Goal: Task Accomplishment & Management: Use online tool/utility

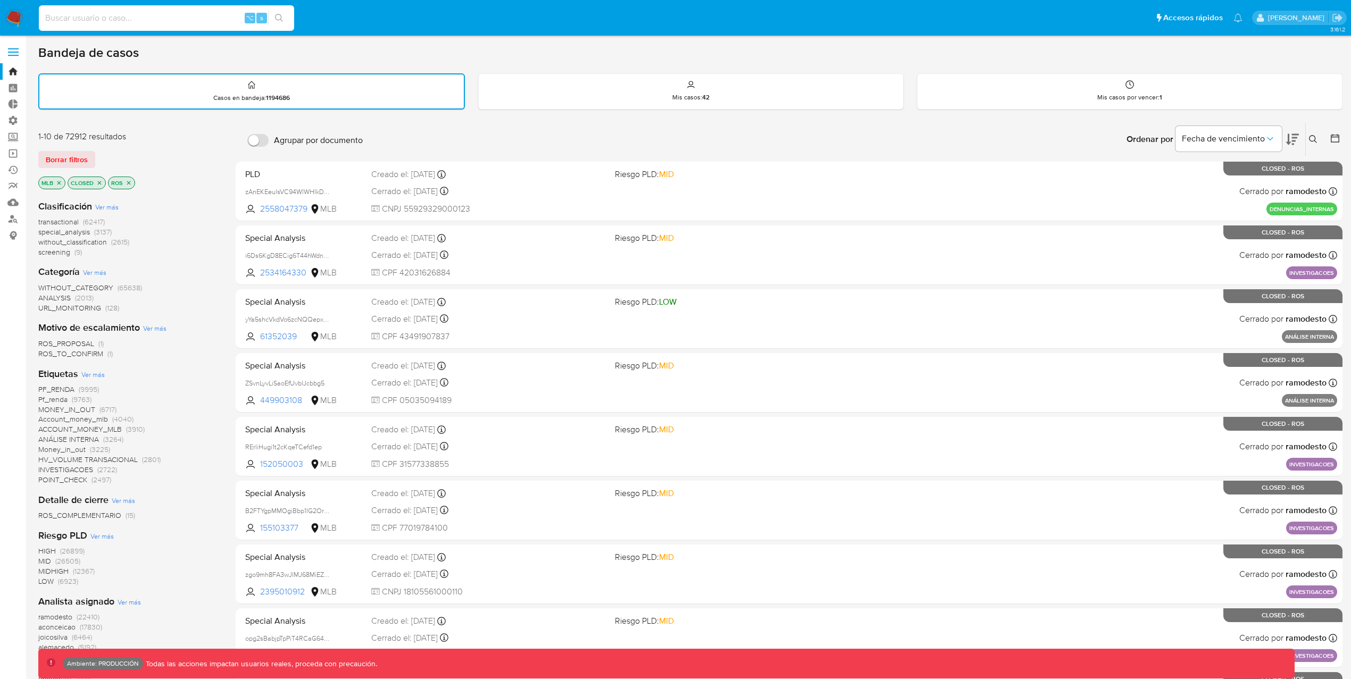
click at [139, 15] on input at bounding box center [166, 18] width 255 height 14
paste input "7MuexFJ29CZe4j4I8vjMjnMH"
type input "7MuexFJ29CZe4j4I8vjMjnMH"
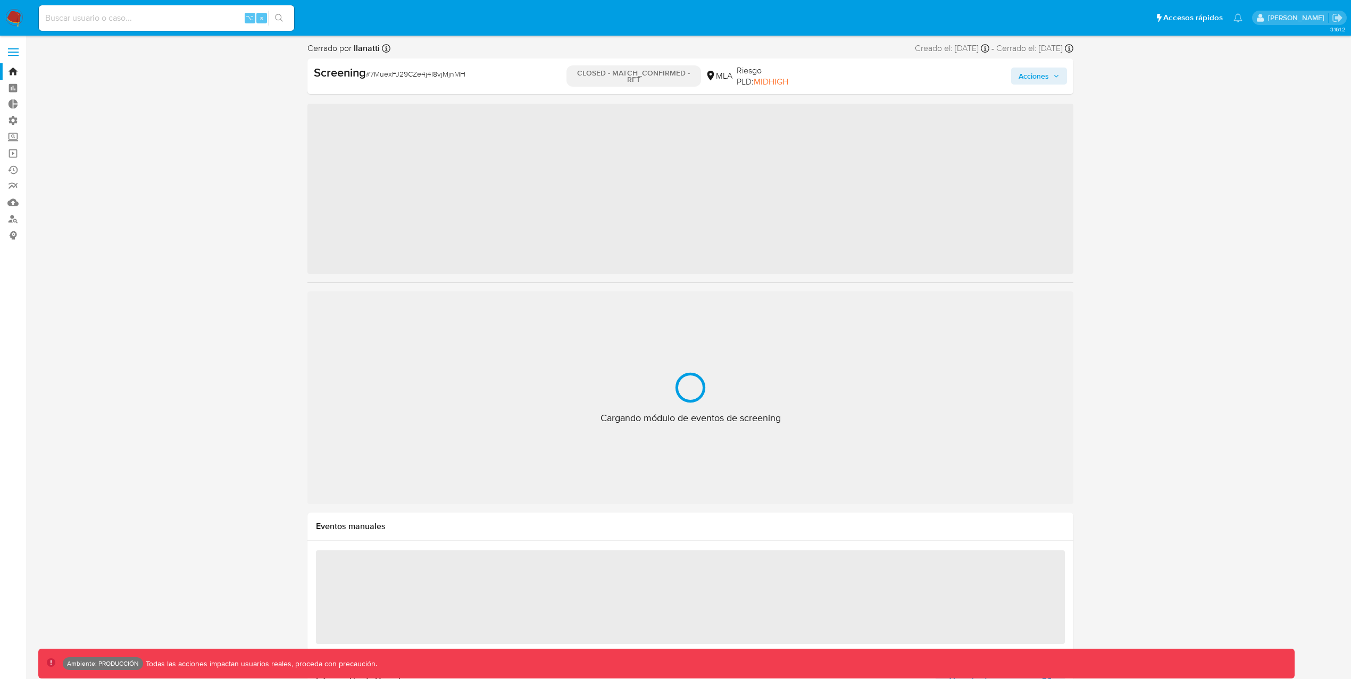
scroll to position [552, 0]
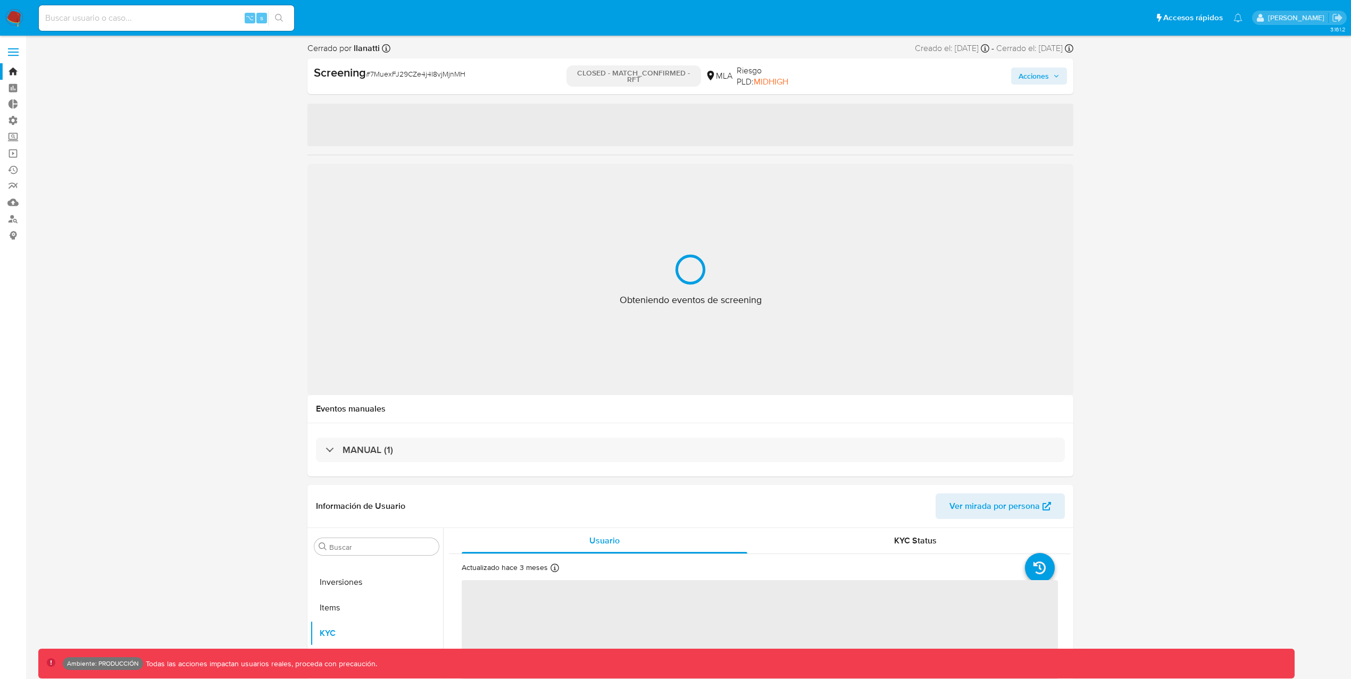
select select "10"
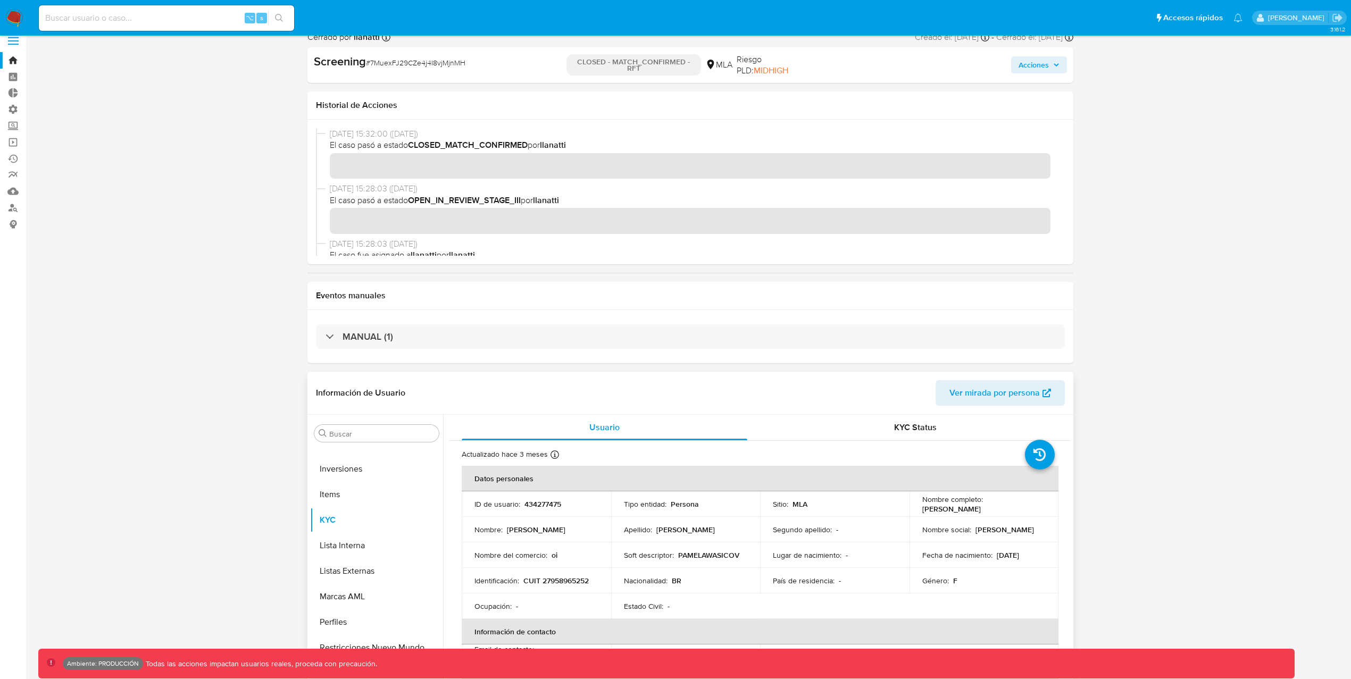
scroll to position [0, 0]
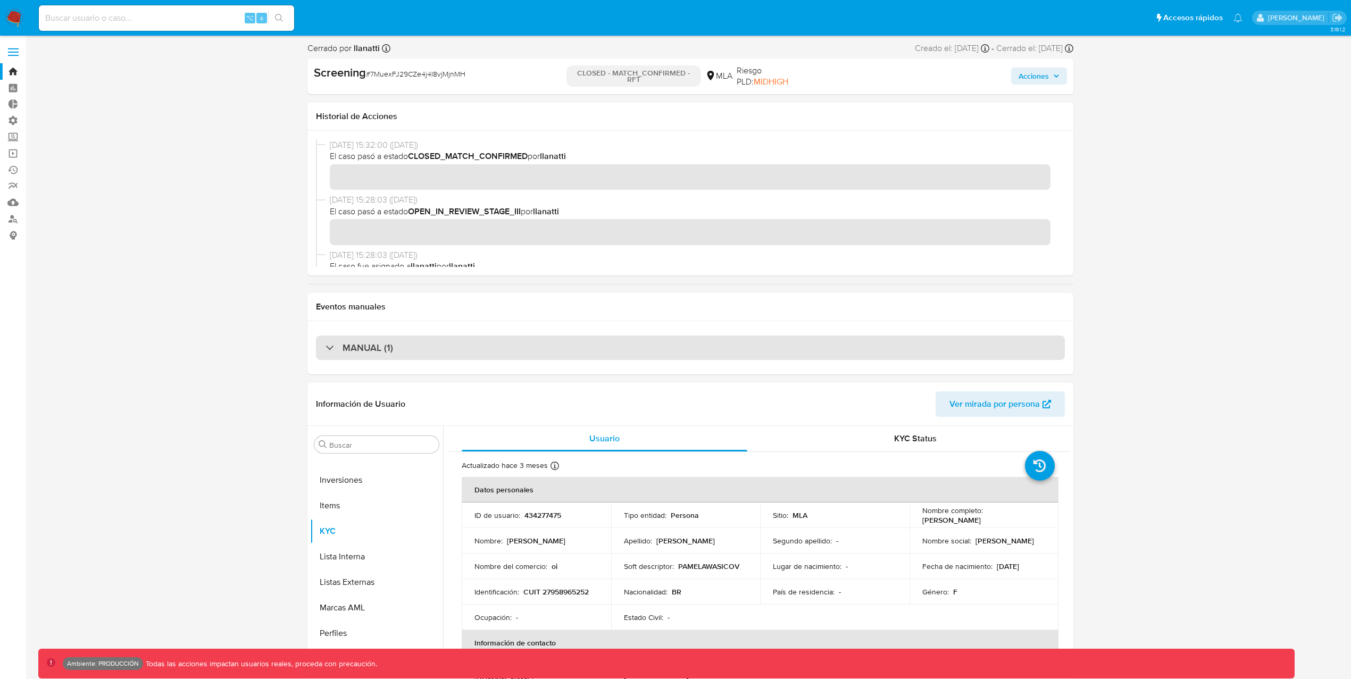
click at [326, 347] on div "MANUAL (1)" at bounding box center [360, 348] width 68 height 12
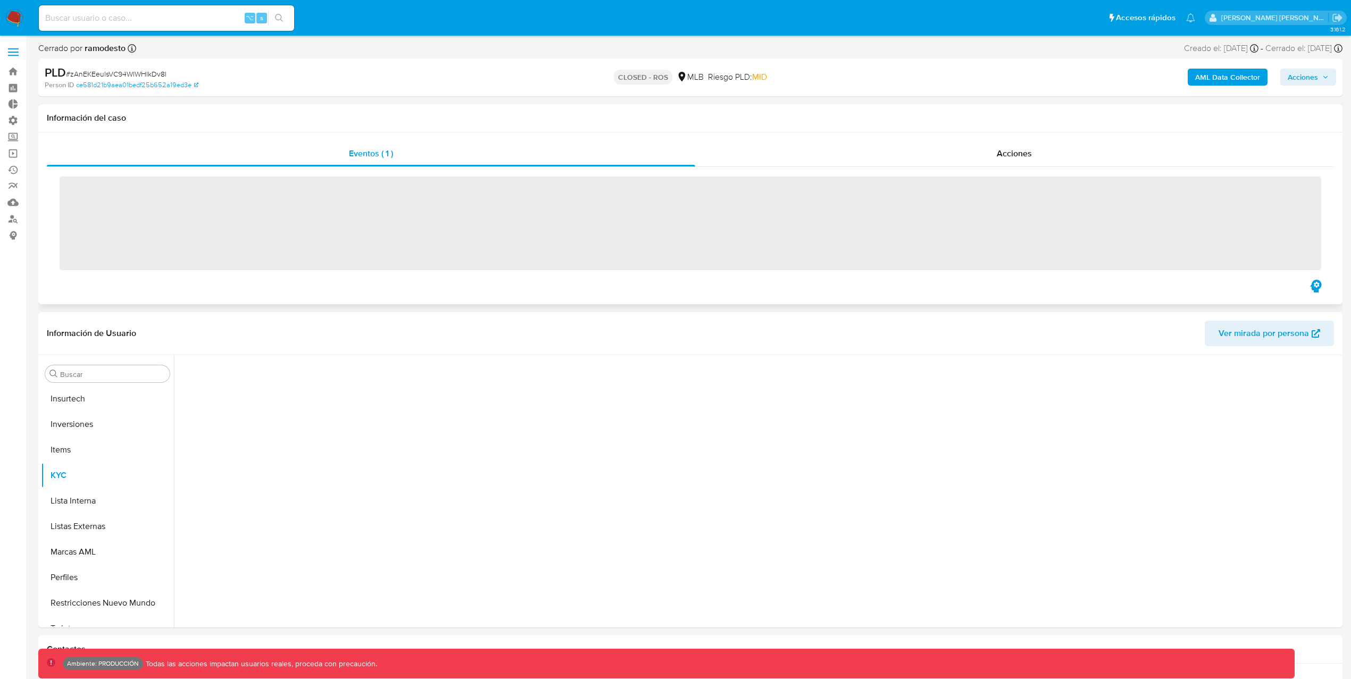
scroll to position [552, 0]
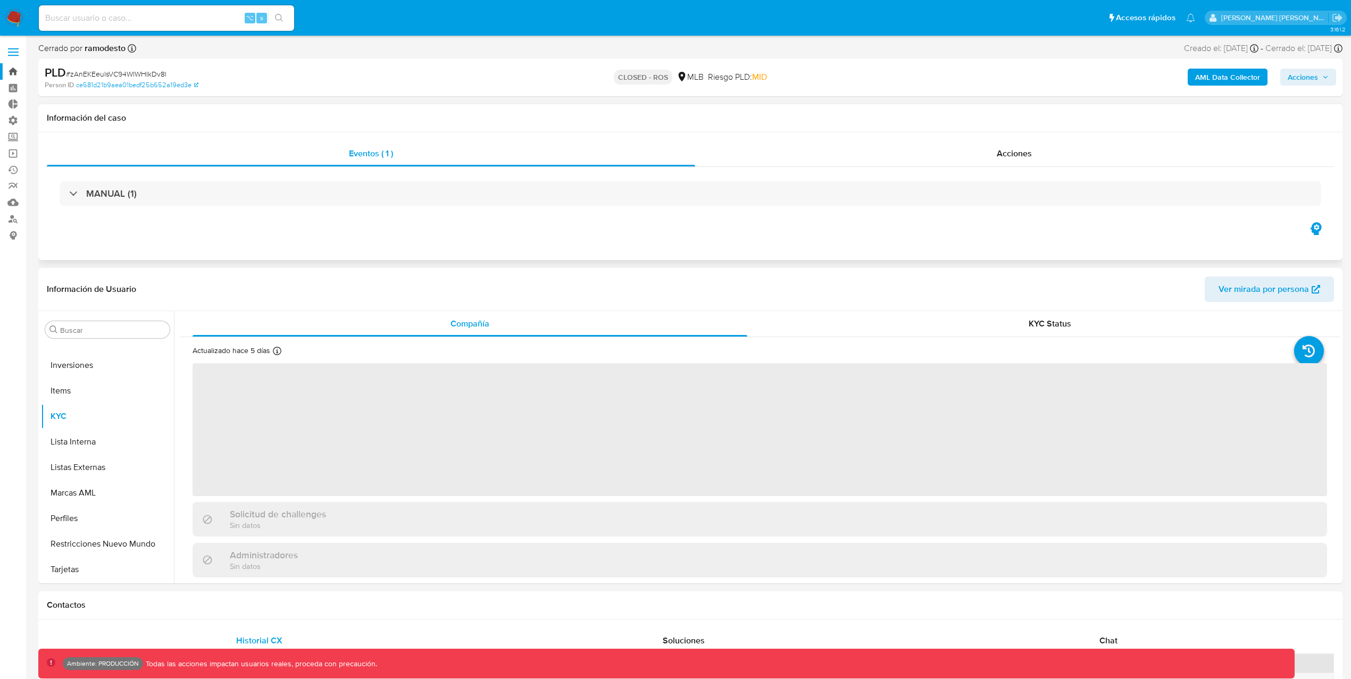
select select "10"
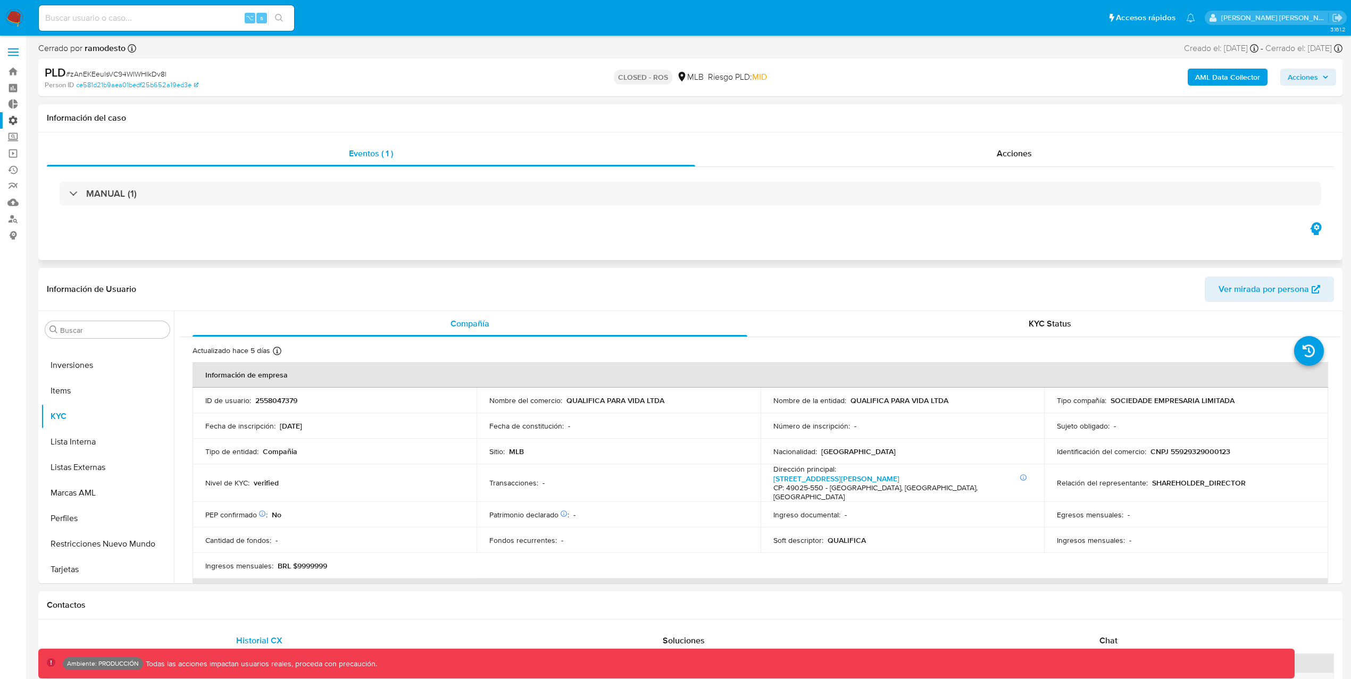
click at [14, 118] on label "Administración" at bounding box center [63, 120] width 127 height 16
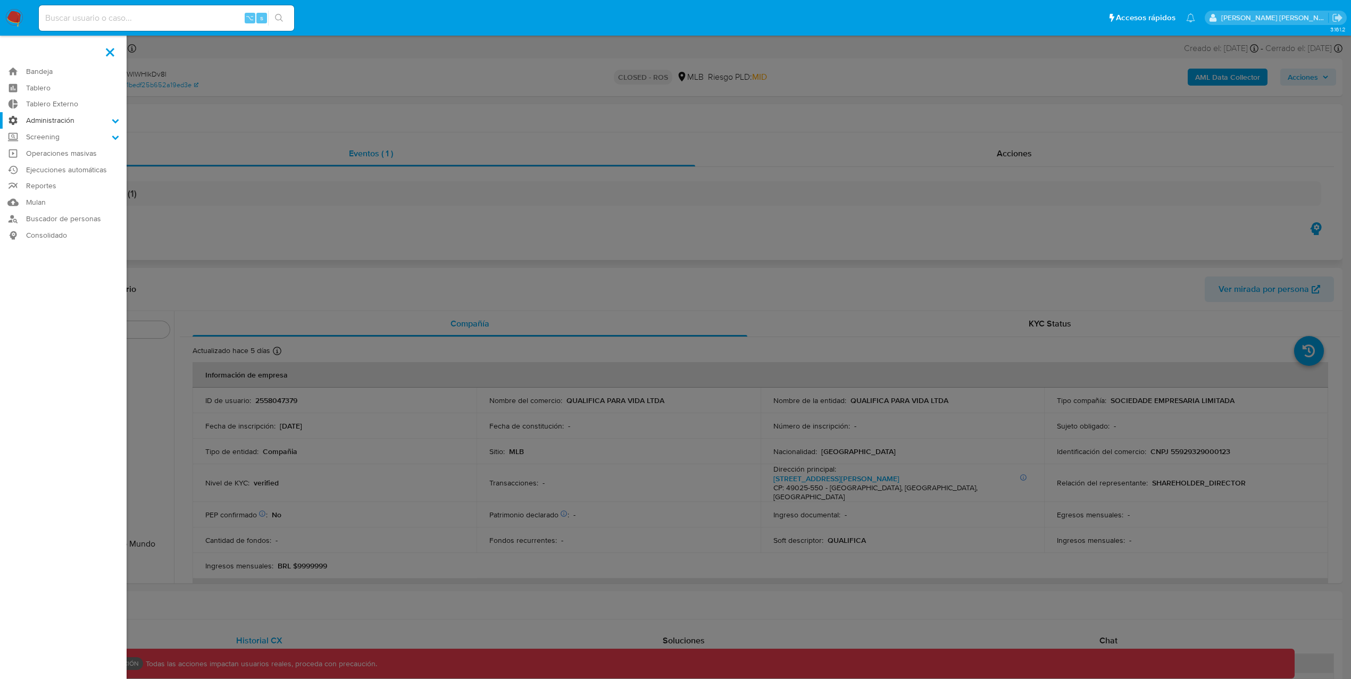
click at [0, 0] on input "Administración" at bounding box center [0, 0] width 0 height 0
click at [65, 189] on link "Configuración de Casos" at bounding box center [63, 188] width 127 height 13
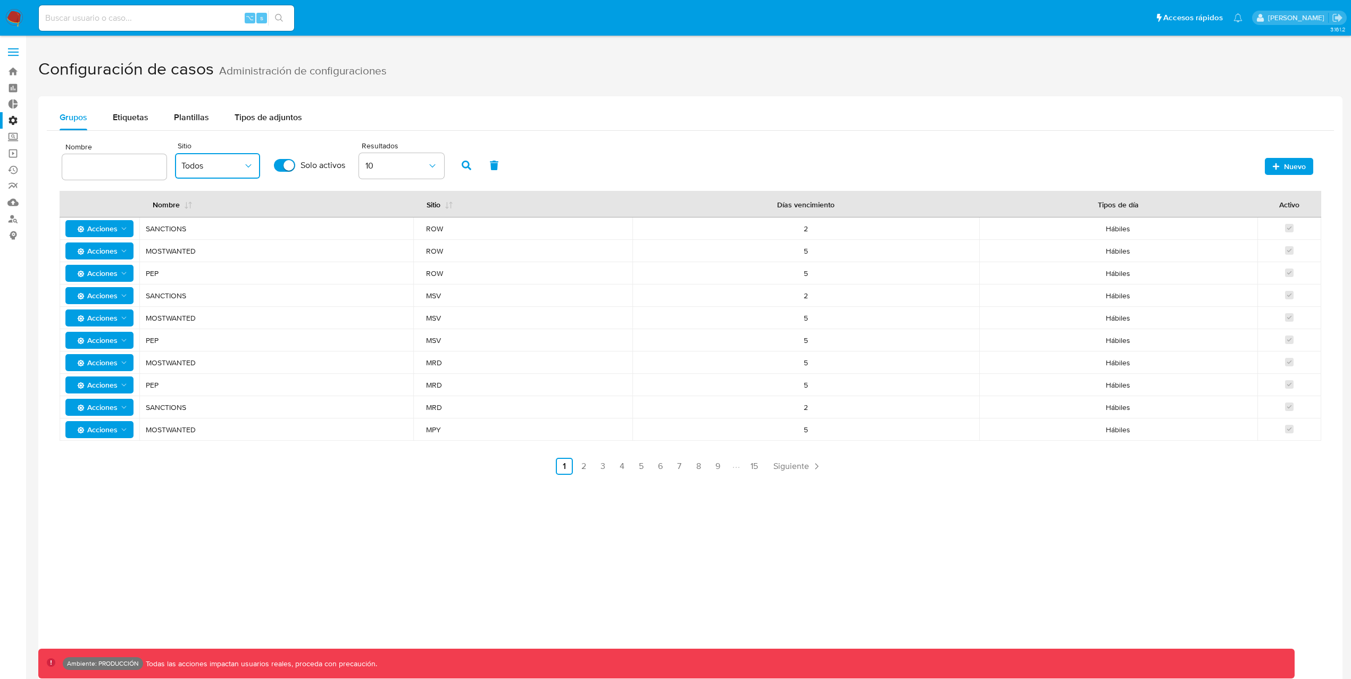
click at [214, 162] on span "Todos" at bounding box center [212, 166] width 62 height 11
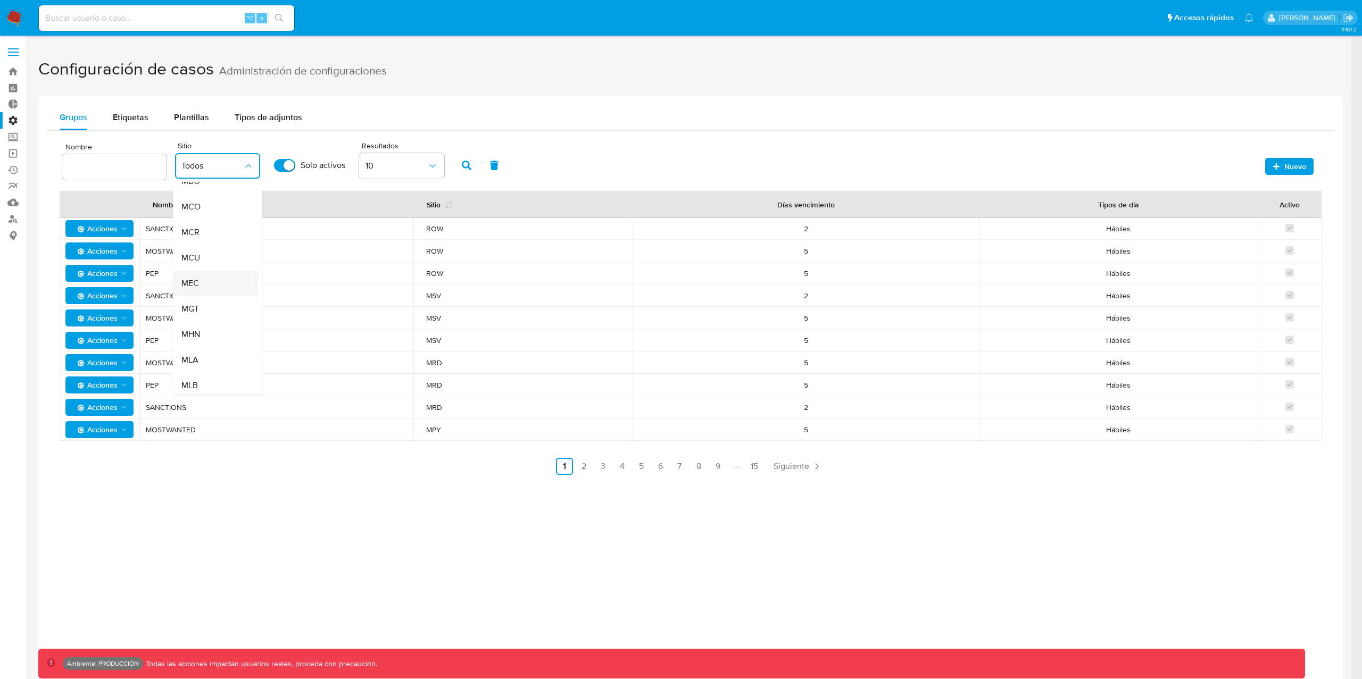
scroll to position [128, 0]
click at [205, 326] on div "MLA" at bounding box center [212, 323] width 62 height 26
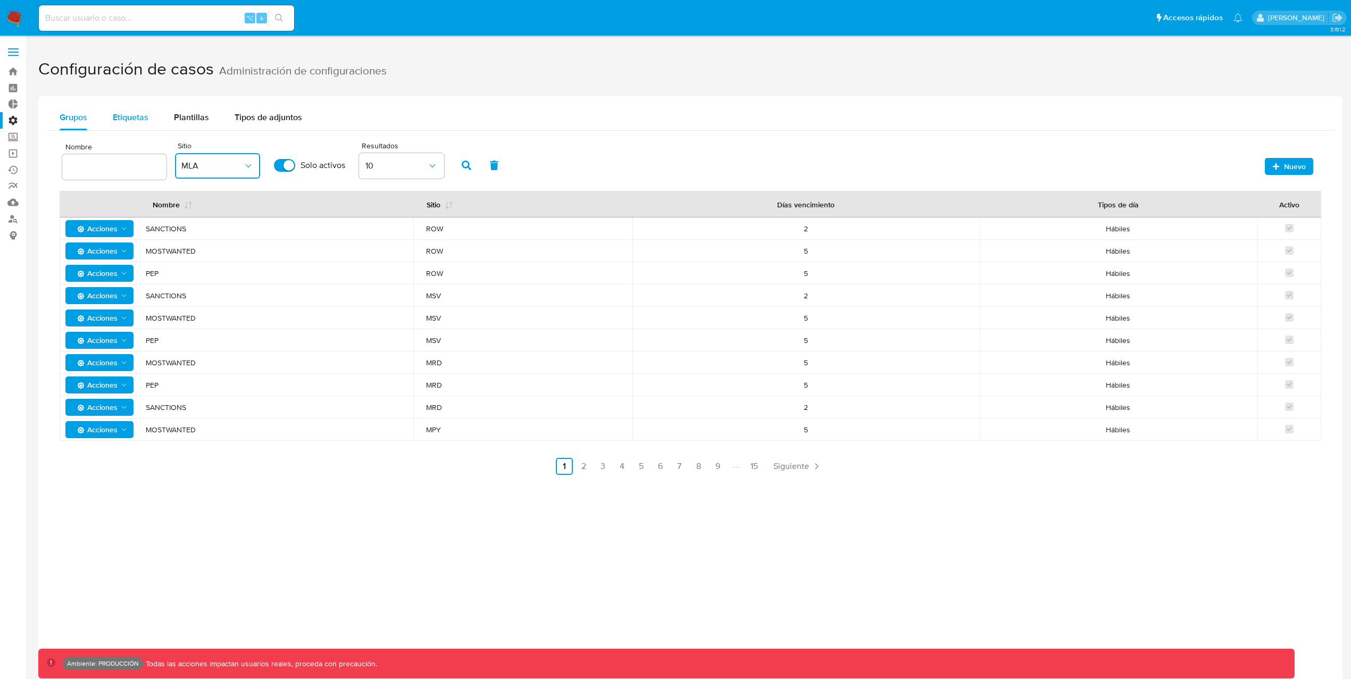
click at [149, 119] on button "Etiquetas" at bounding box center [130, 118] width 61 height 26
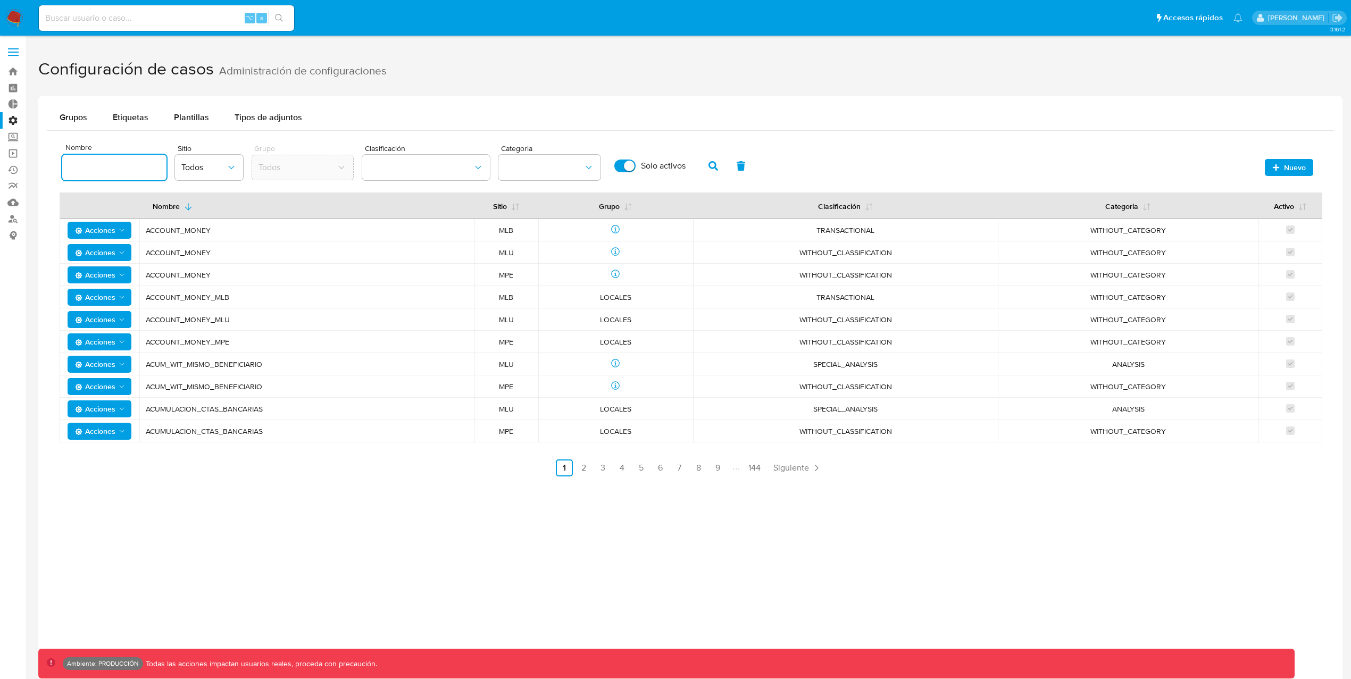
click at [118, 171] on input at bounding box center [114, 168] width 104 height 14
click at [203, 175] on button "Todos" at bounding box center [209, 168] width 68 height 26
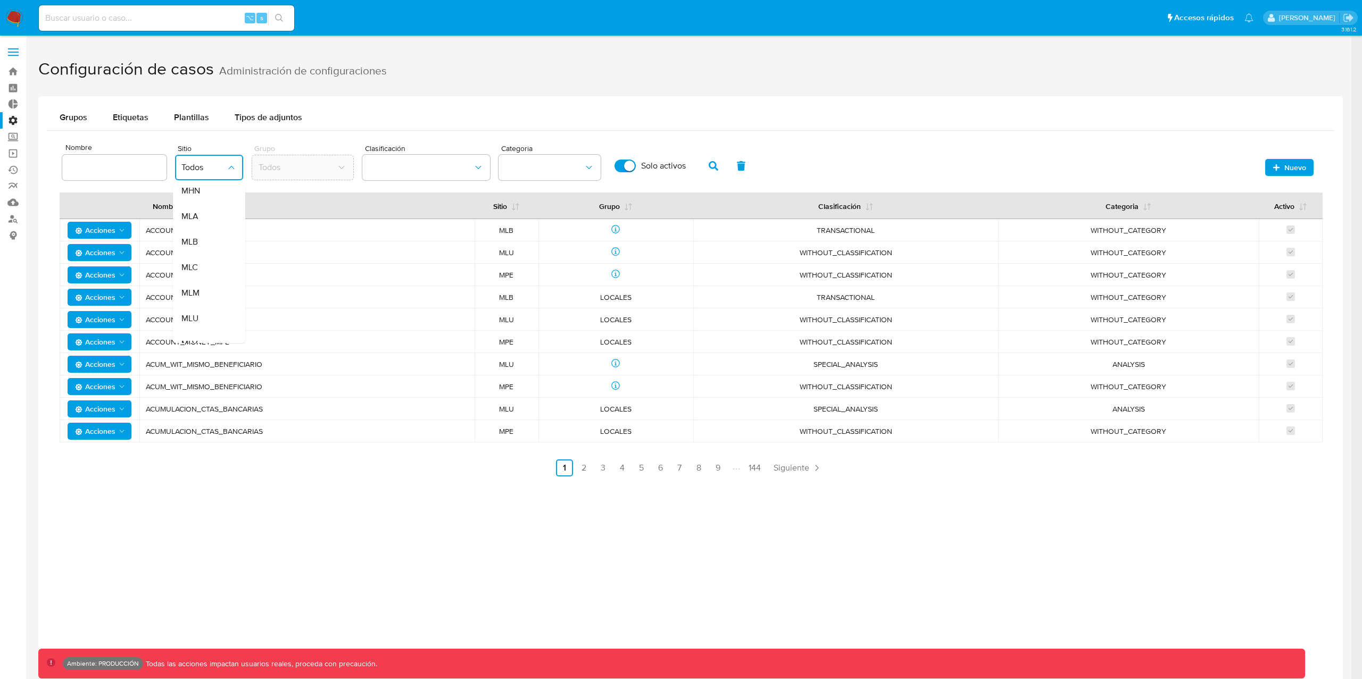
scroll to position [238, 0]
click at [212, 211] on div "MLA" at bounding box center [205, 214] width 49 height 26
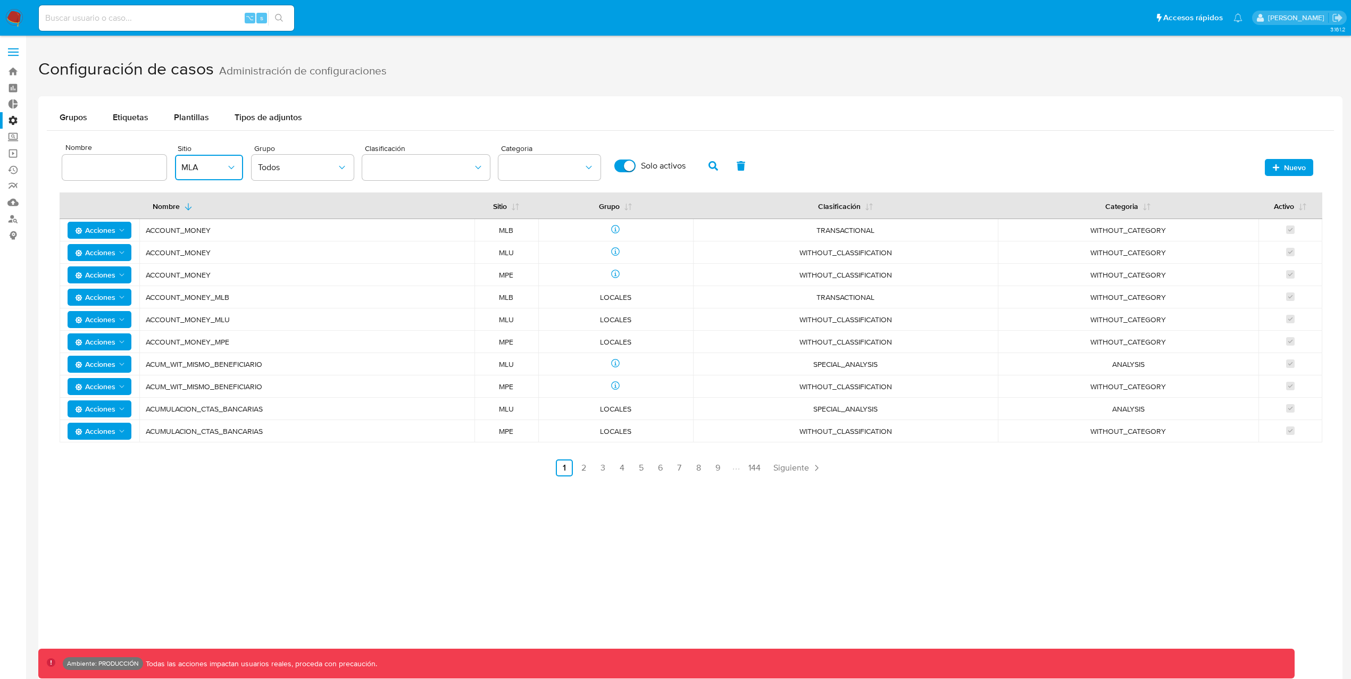
click at [118, 167] on input at bounding box center [114, 168] width 104 height 14
click at [430, 161] on button "classification" at bounding box center [426, 168] width 128 height 26
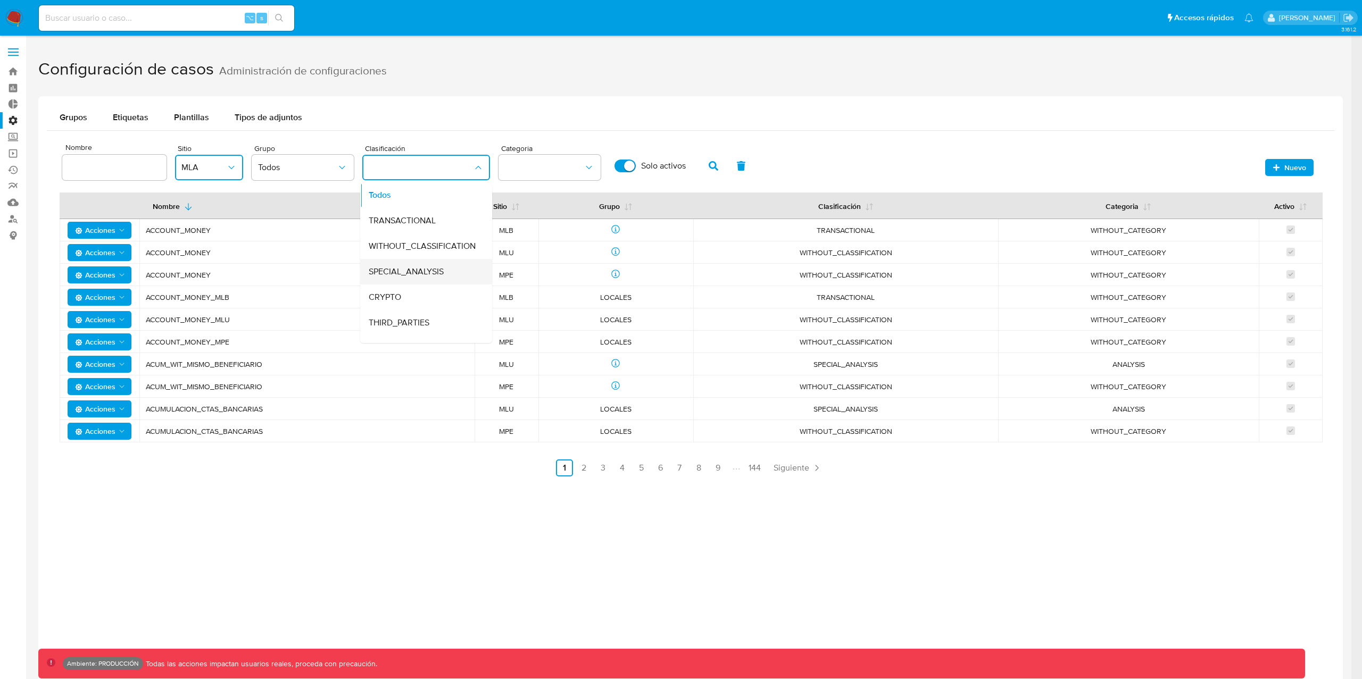
scroll to position [0, 0]
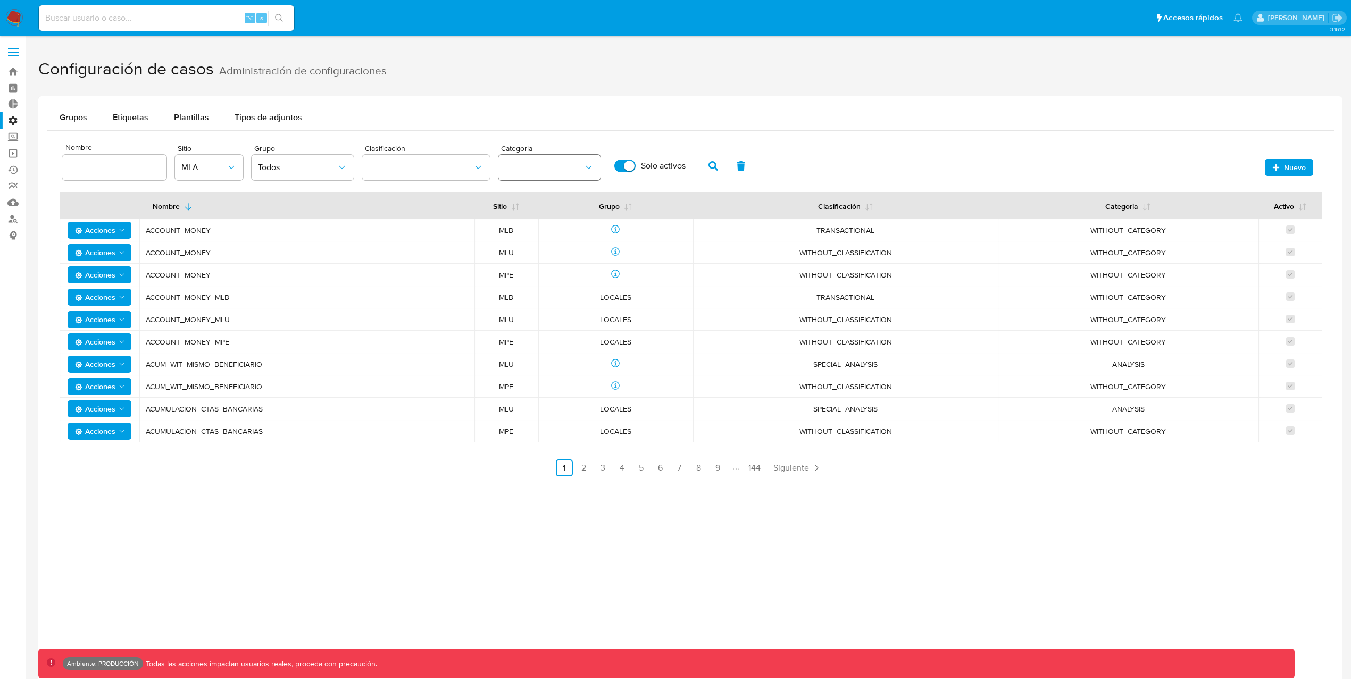
click at [579, 170] on button "category" at bounding box center [549, 168] width 102 height 26
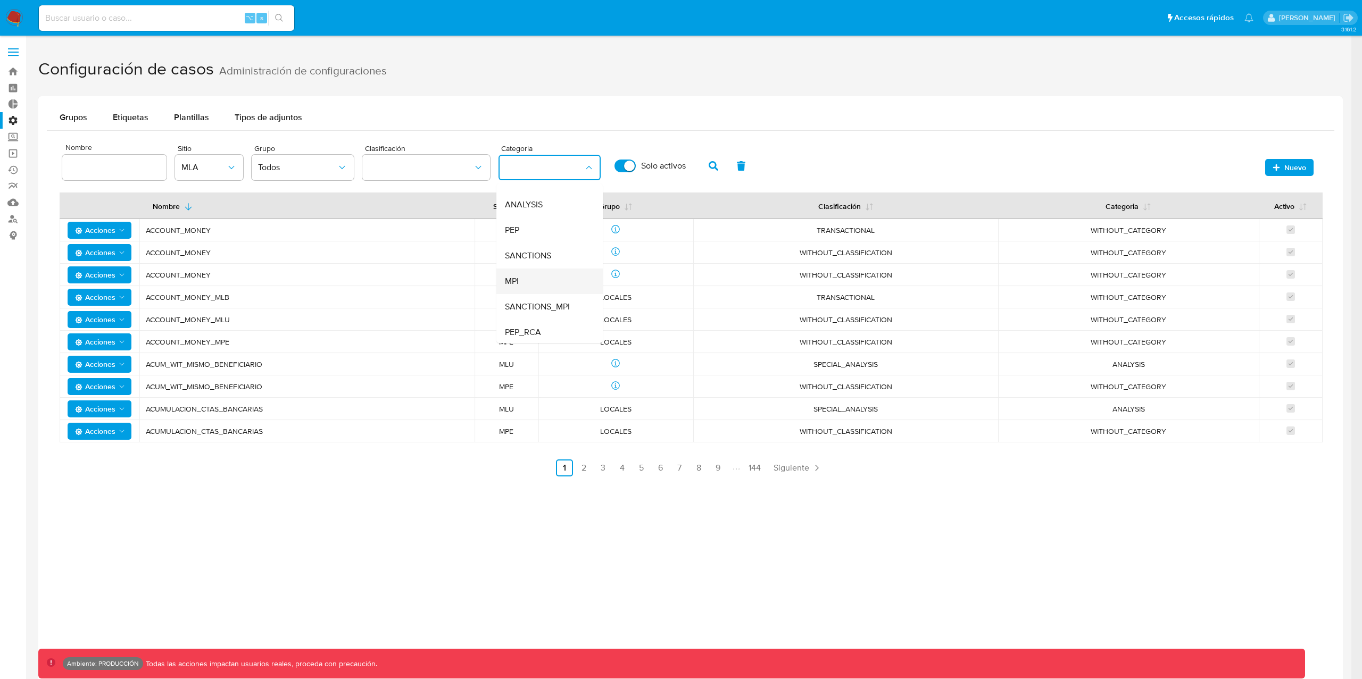
scroll to position [70, 0]
click at [559, 285] on div "SANCTIONS_MPI" at bounding box center [546, 279] width 83 height 26
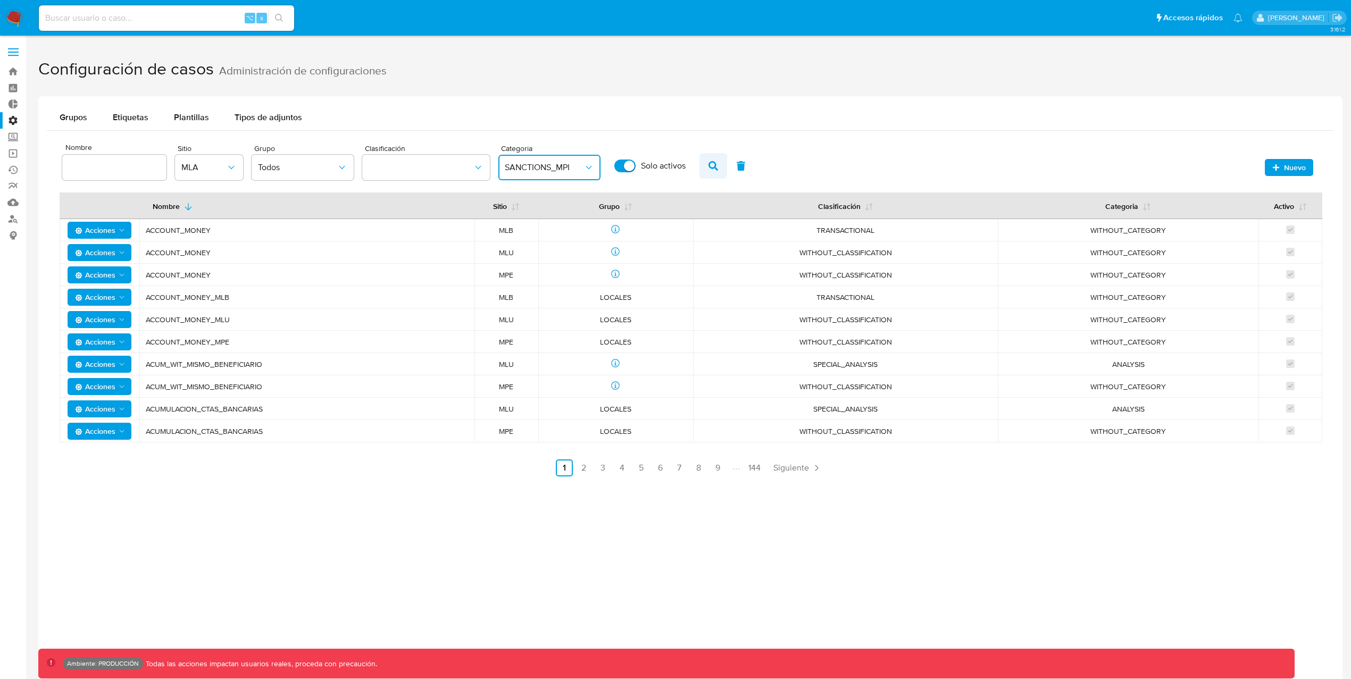
click at [708, 163] on icon "button" at bounding box center [713, 166] width 10 height 10
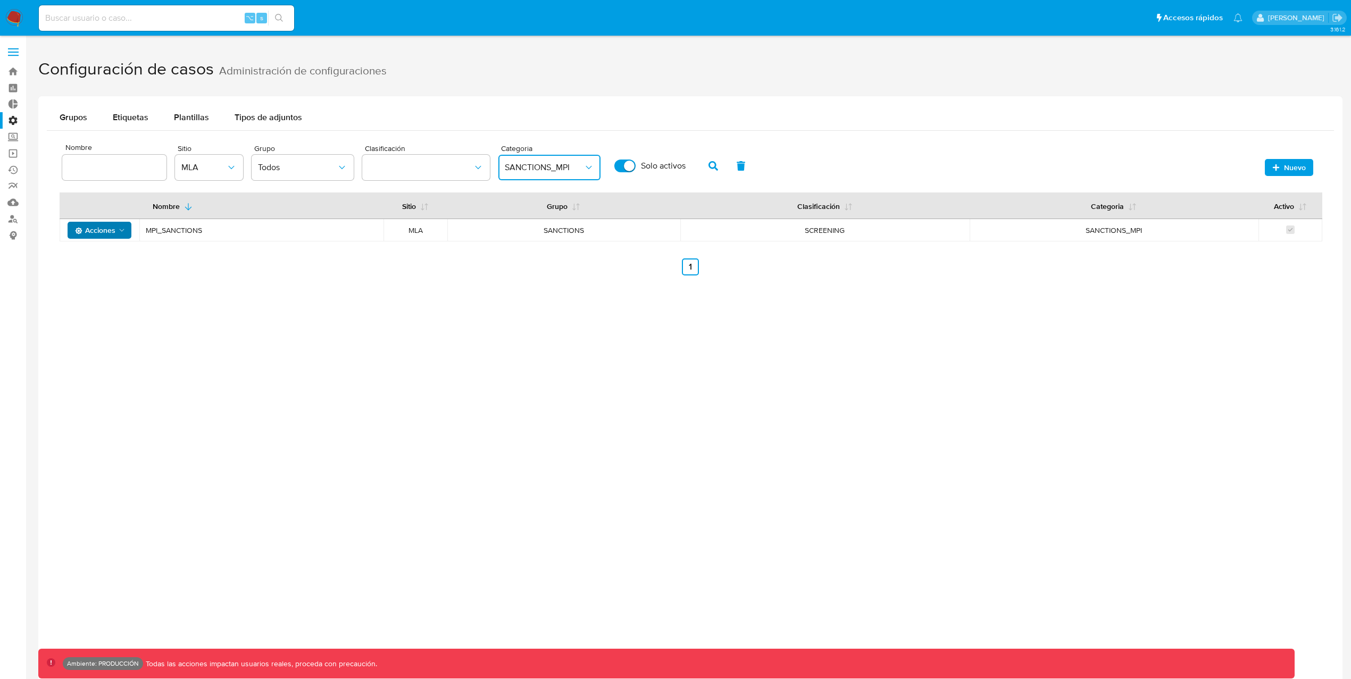
click at [99, 227] on span "Acciones" at bounding box center [95, 230] width 40 height 17
click at [96, 303] on button "Ver registros" at bounding box center [100, 309] width 96 height 26
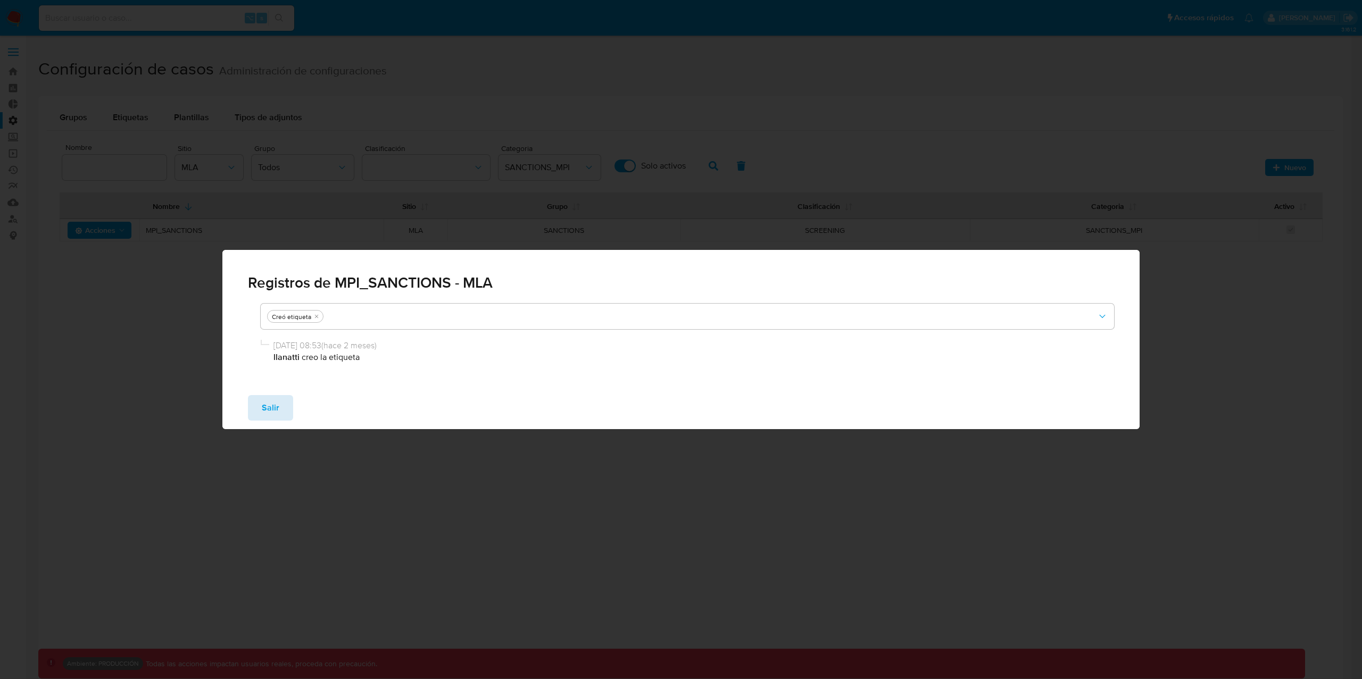
click at [276, 415] on span "Salir" at bounding box center [271, 407] width 18 height 23
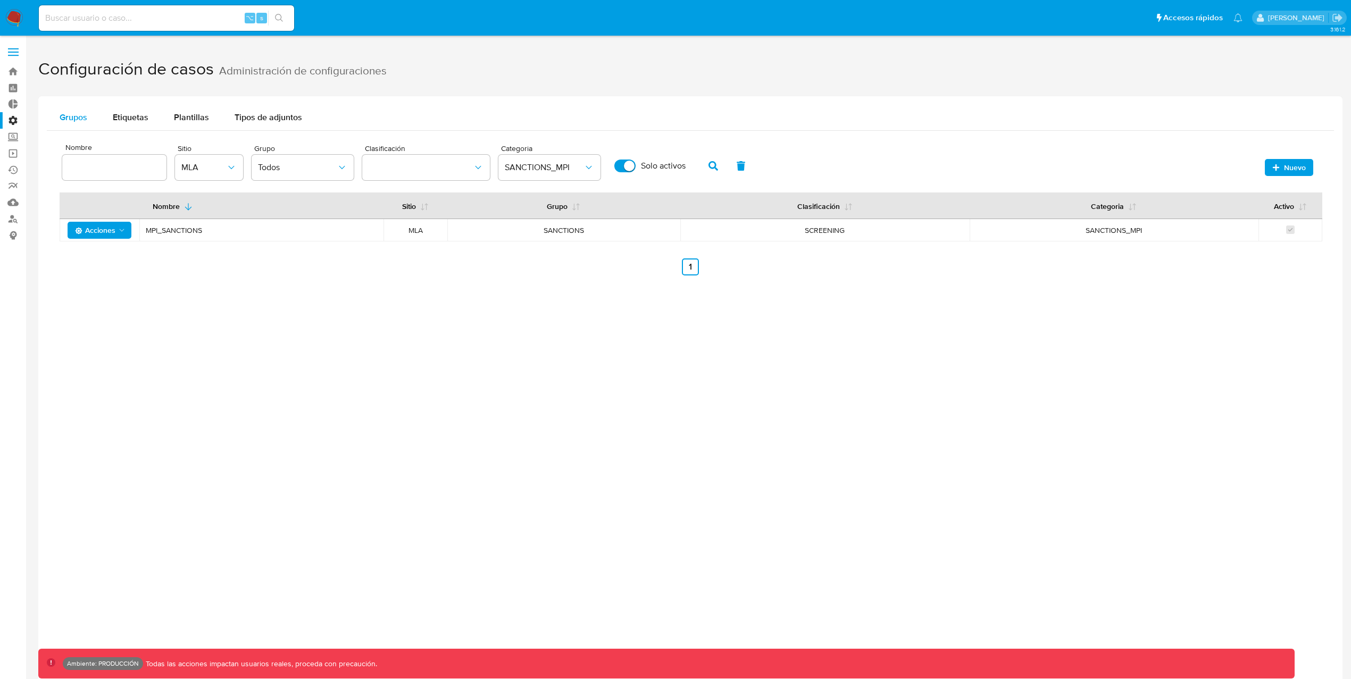
click at [87, 115] on span "Grupos" at bounding box center [74, 117] width 28 height 12
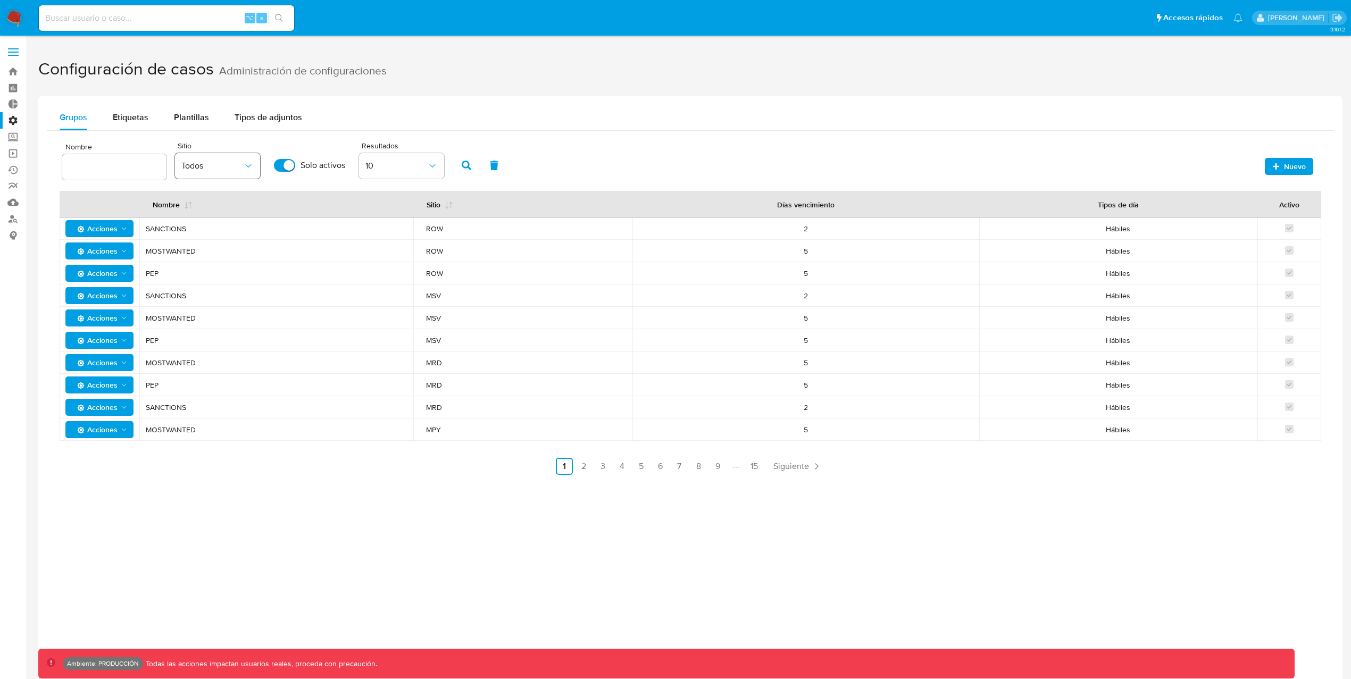
click at [184, 154] on button "Todos" at bounding box center [217, 166] width 85 height 26
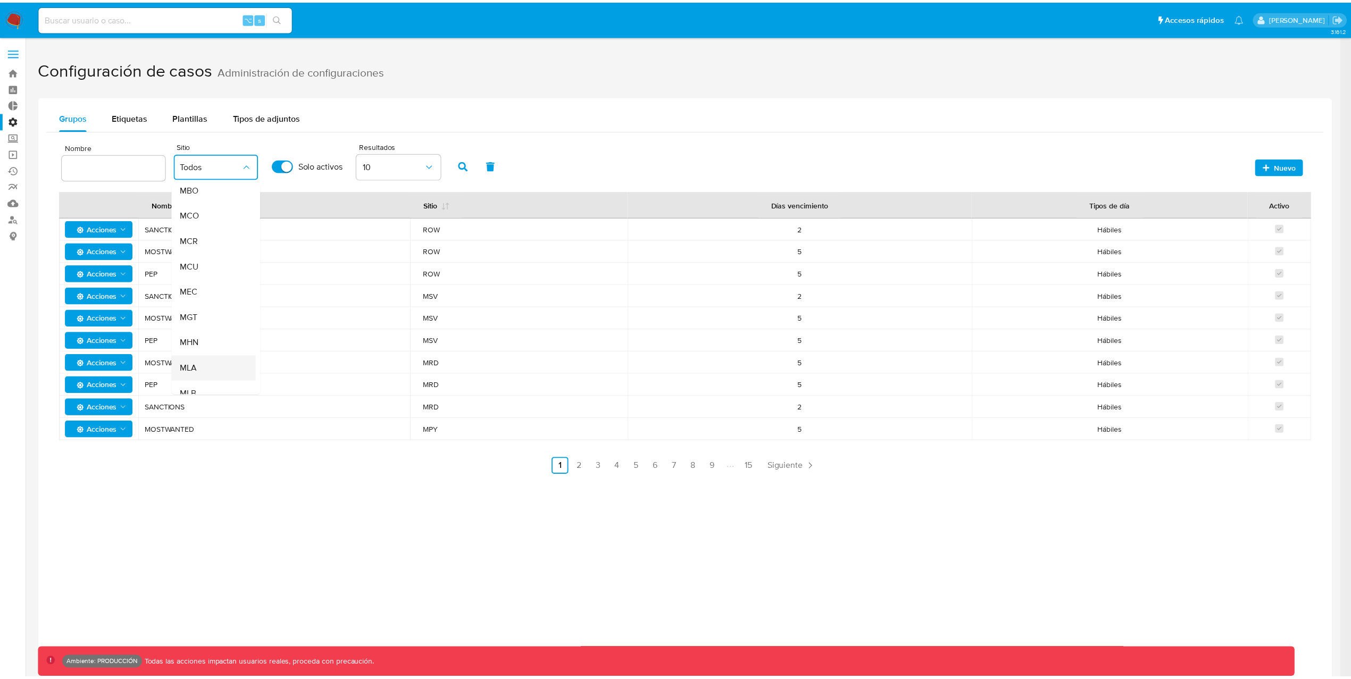
scroll to position [85, 0]
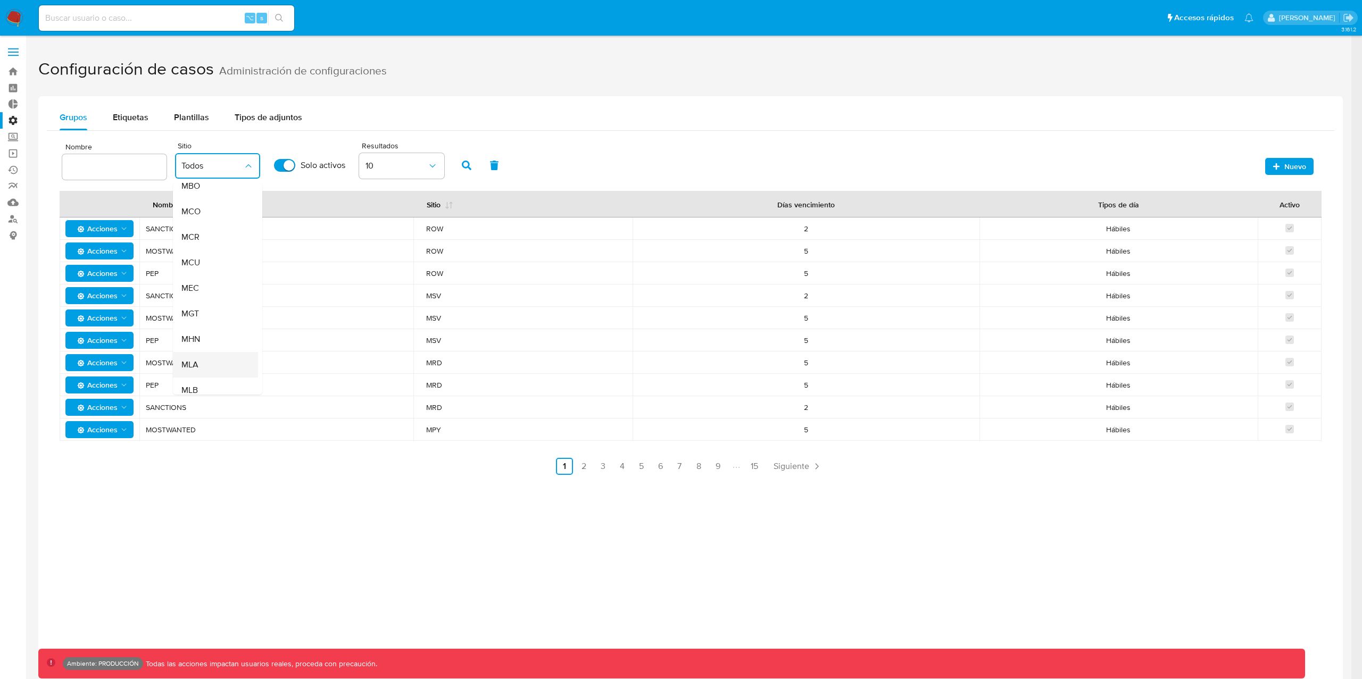
click at [210, 363] on div "MLA" at bounding box center [212, 365] width 62 height 26
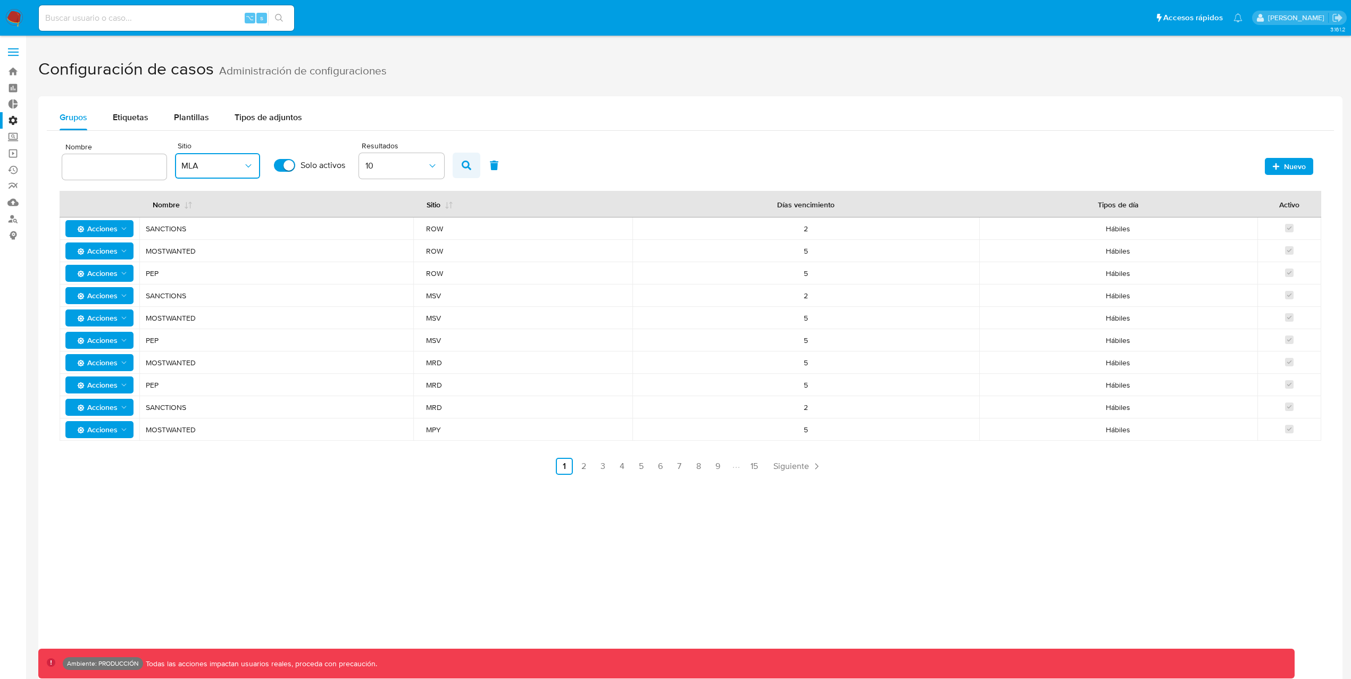
click at [467, 166] on icon "button" at bounding box center [467, 166] width 10 height 10
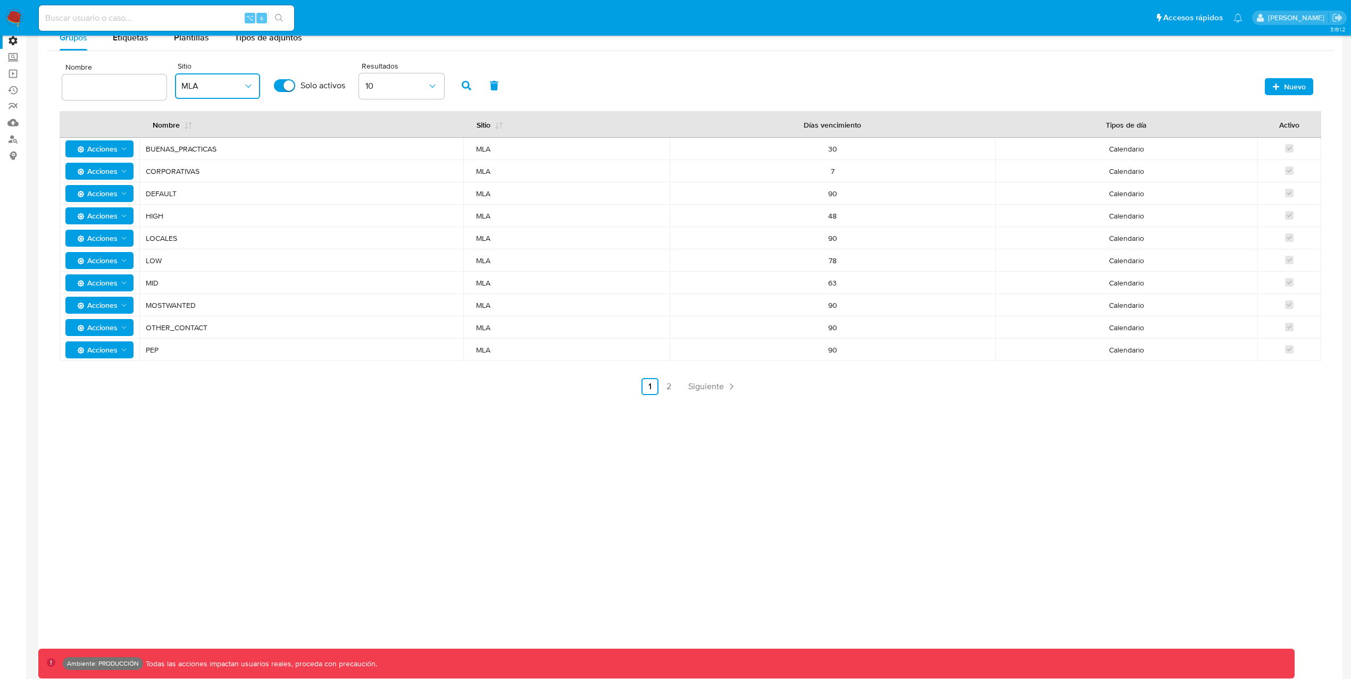
scroll to position [84, 0]
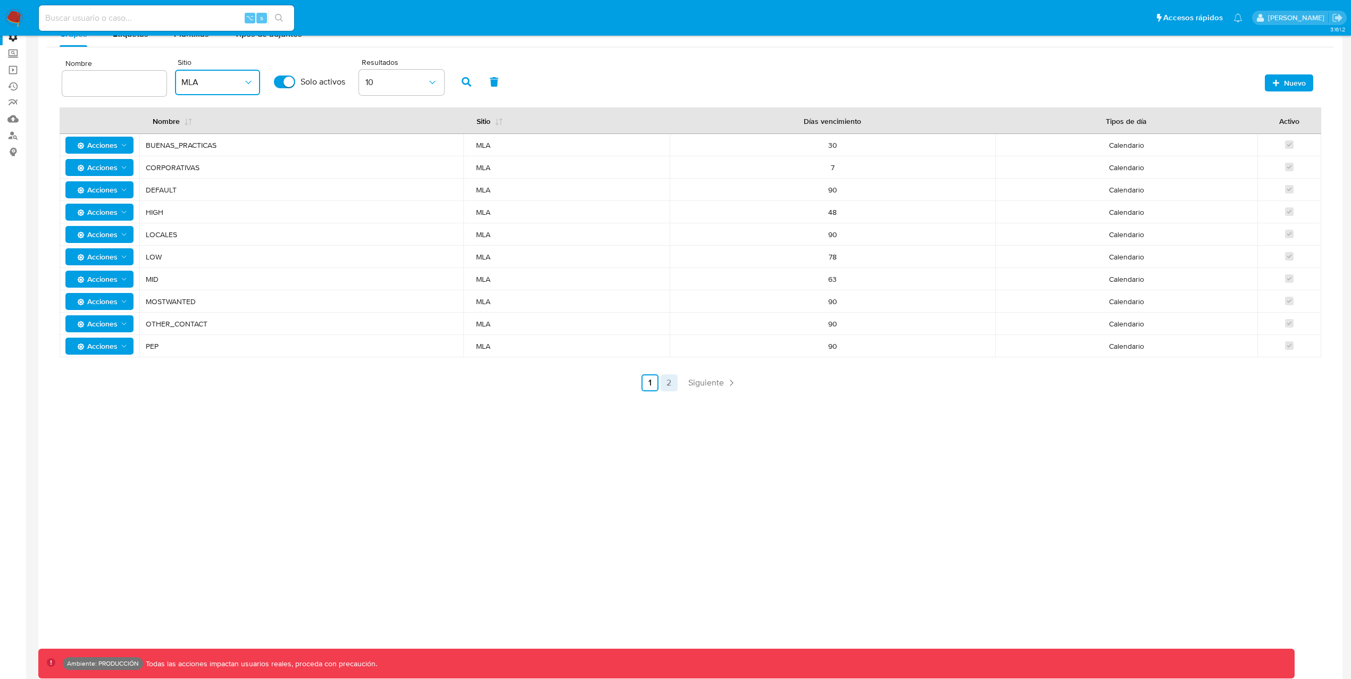
click at [672, 386] on link "2" at bounding box center [669, 382] width 17 height 17
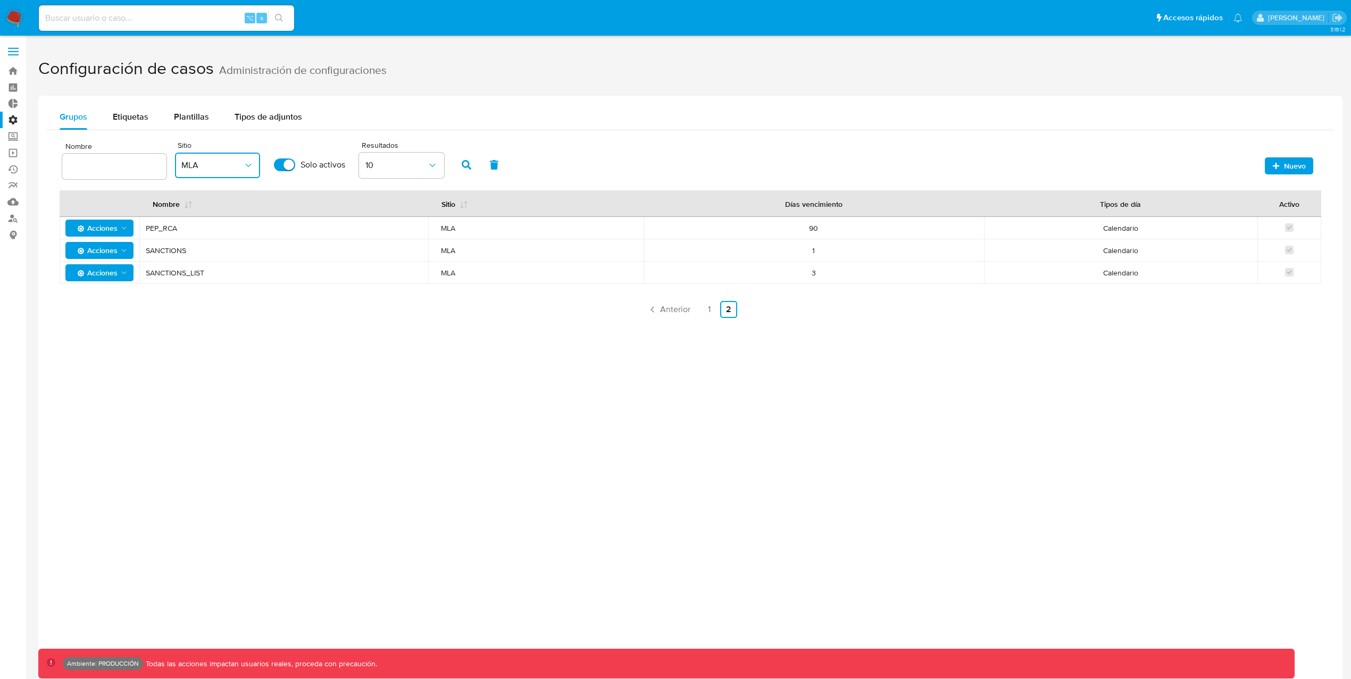
scroll to position [0, 0]
click at [849, 256] on td "1" at bounding box center [814, 251] width 340 height 22
